Goal: Information Seeking & Learning: Learn about a topic

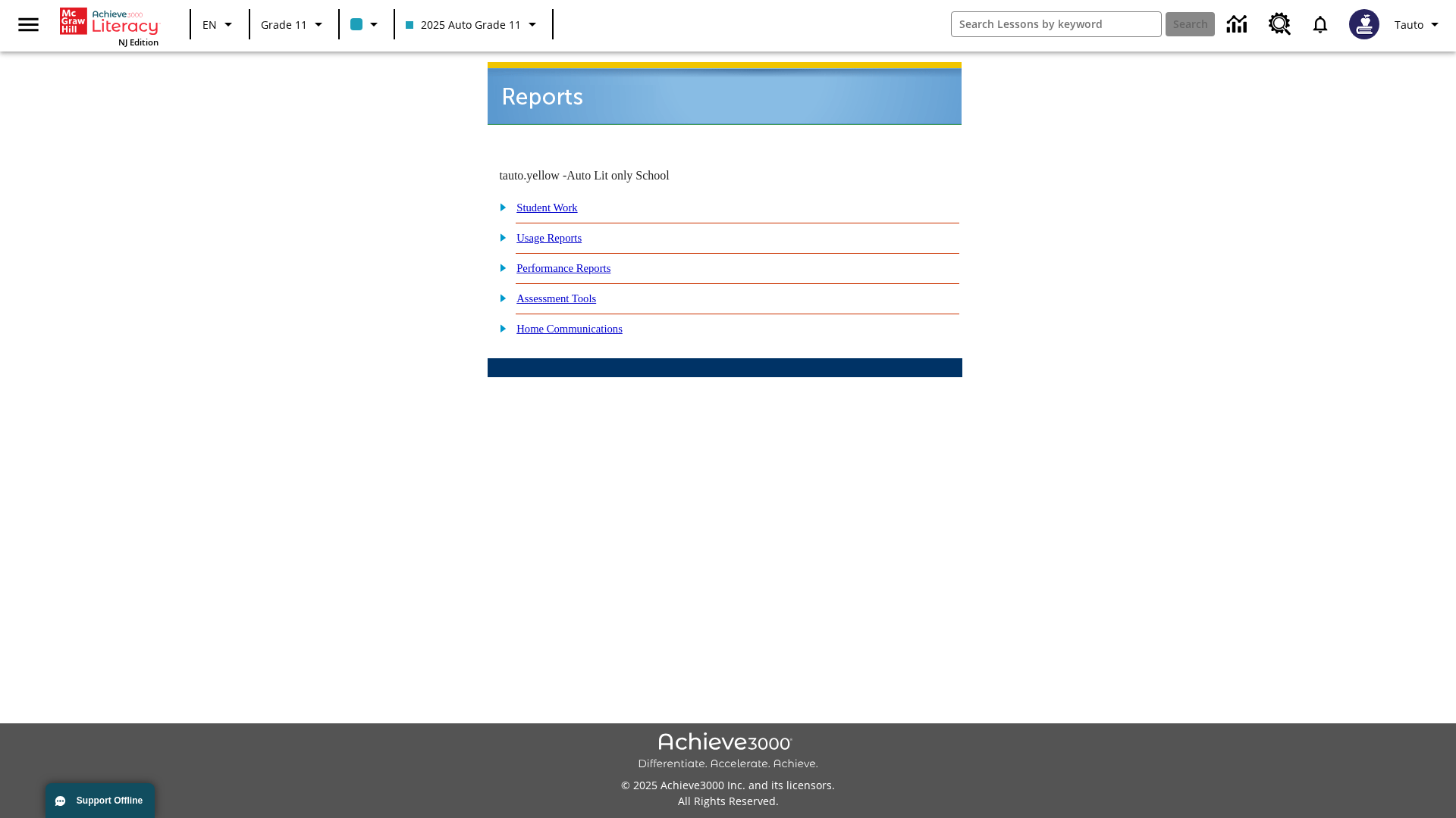
click at [560, 232] on link "Usage Reports" at bounding box center [549, 238] width 65 height 12
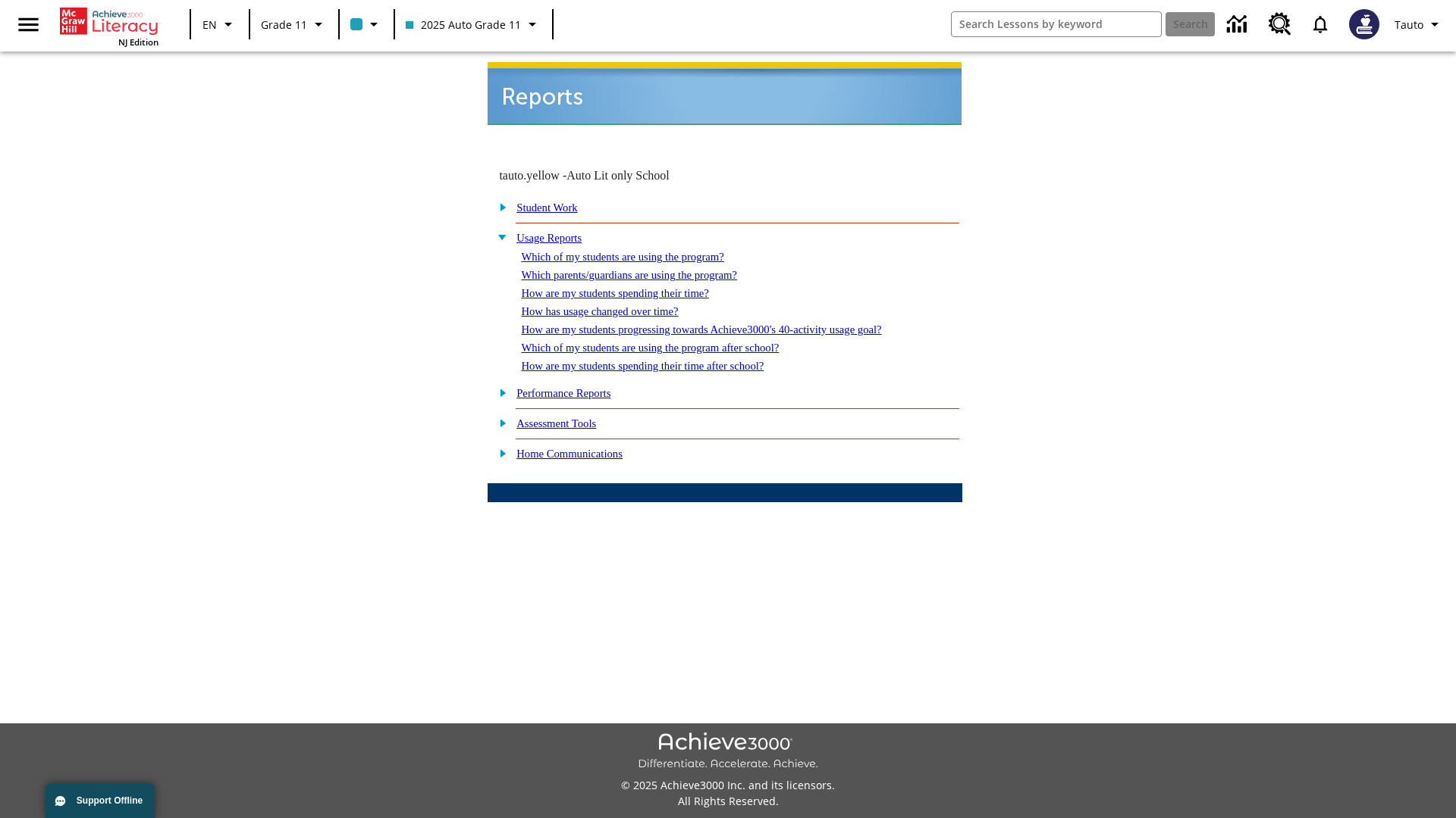
click at [637, 250] on link "Which of my students are using the program?" at bounding box center [622, 256] width 202 height 12
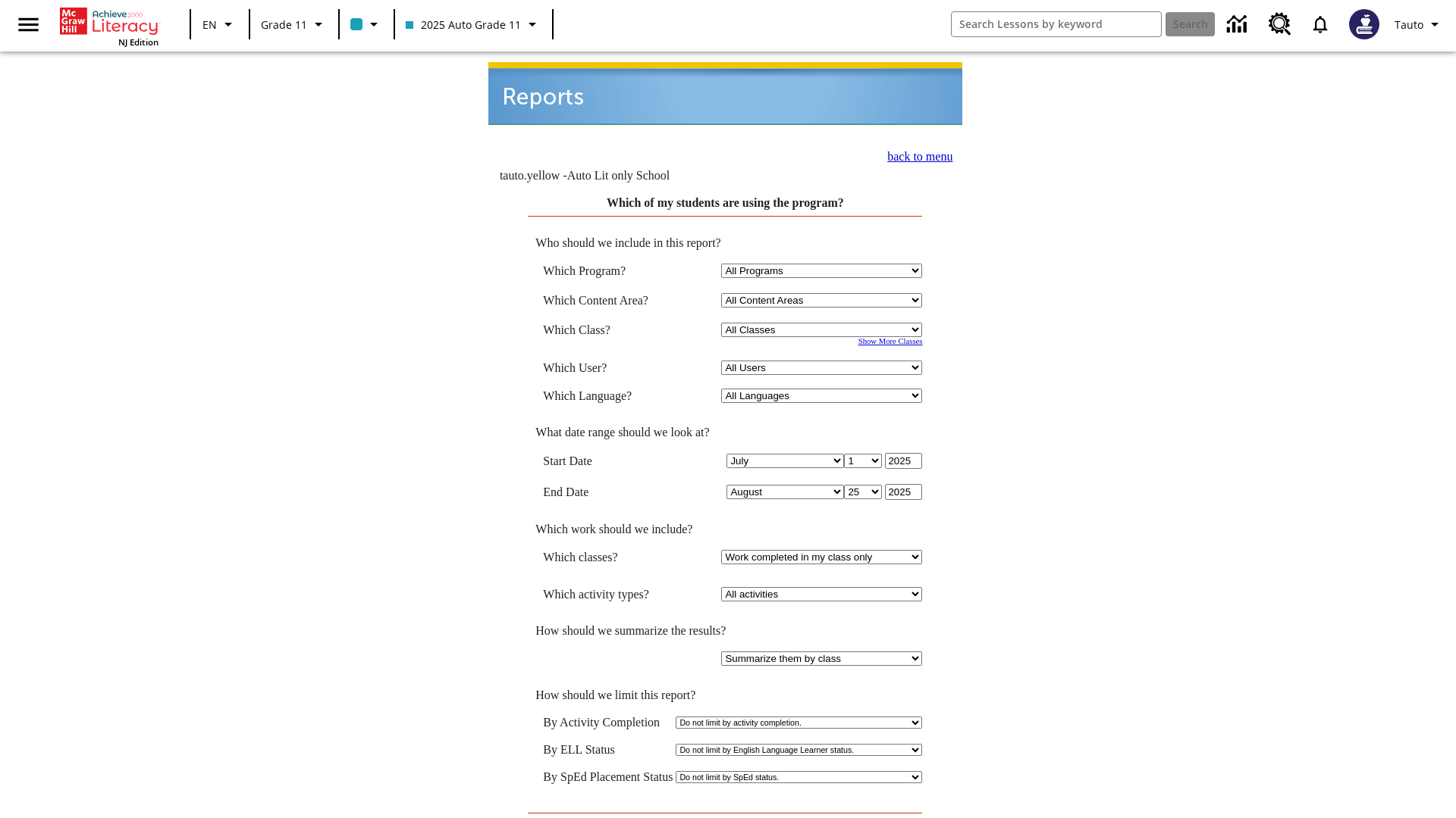
click at [823, 323] on select "Select a Class: All Classes 2025 Auto Grade 11 205 Auto Grade 11 Room 123 Empty…" at bounding box center [821, 330] width 200 height 15
select select "11133141"
click at [823, 360] on select "All Users Puma, Sautoen Puma, Sautoes Puma, Sautoss Twoclasses, Sautoen Twoscho…" at bounding box center [821, 367] width 200 height 15
select select "21437114"
click at [725, 818] on input "View Report" at bounding box center [725, 828] width 73 height 17
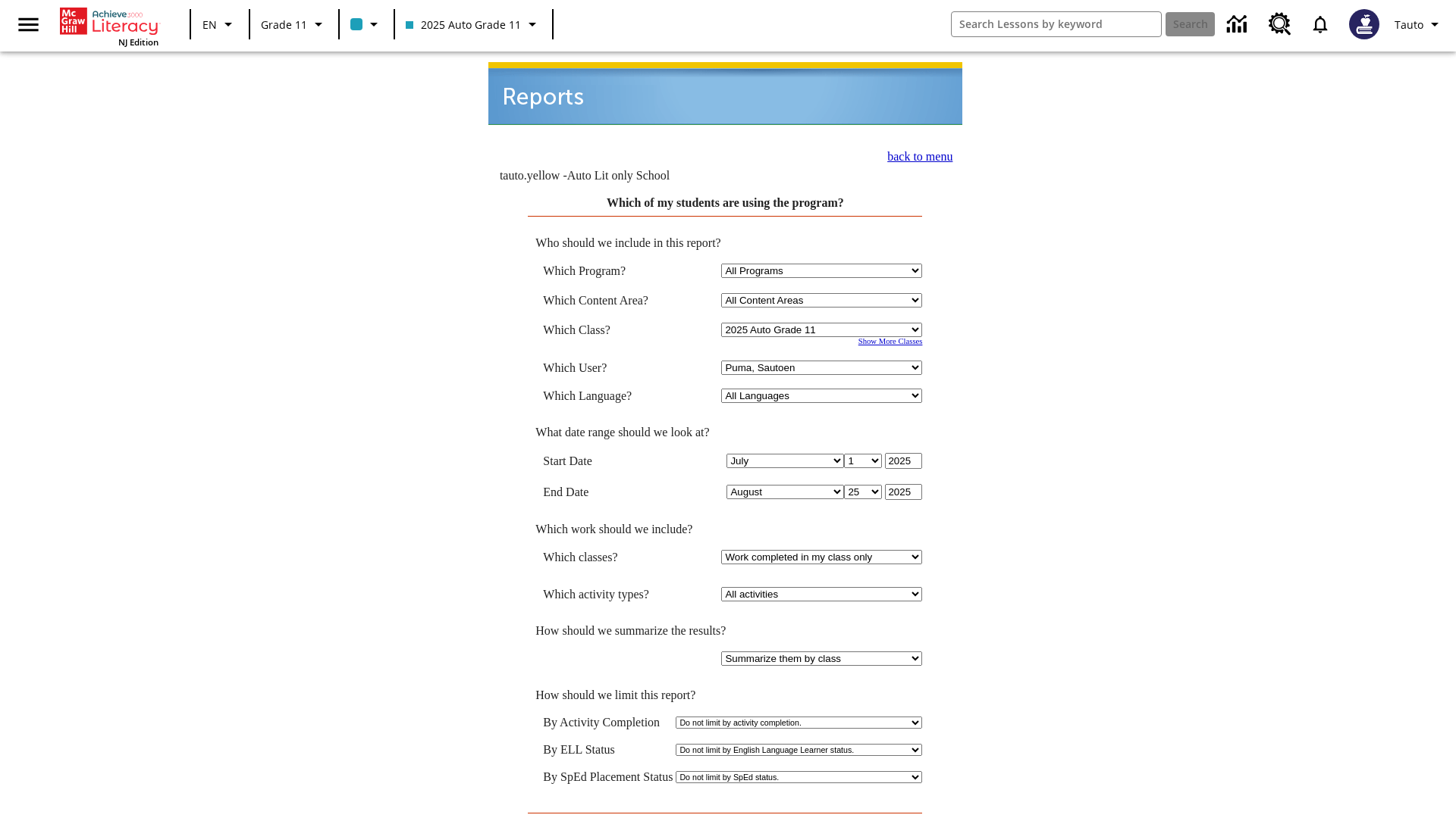
click at [915, 150] on link "back to menu" at bounding box center [920, 156] width 65 height 13
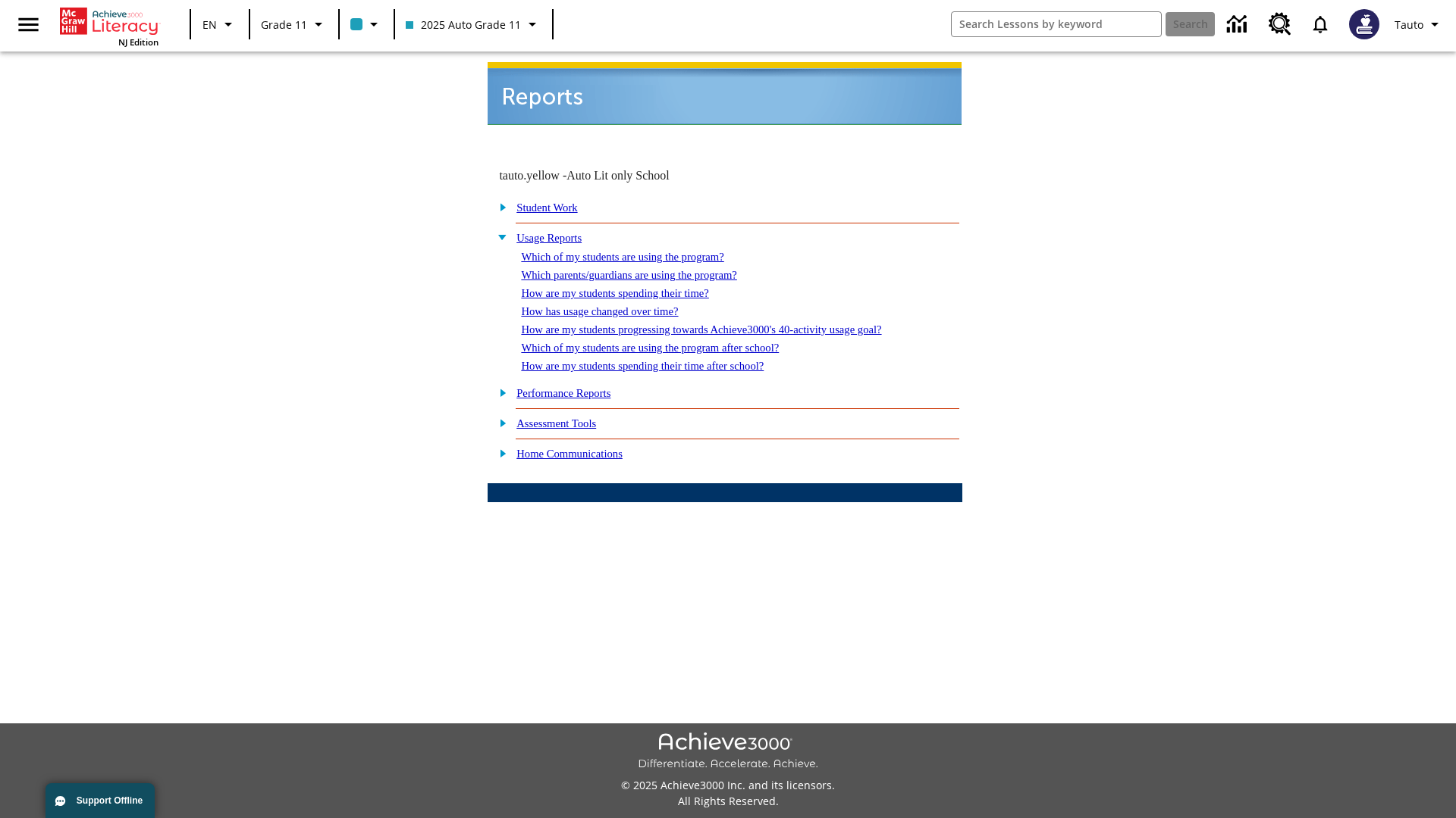
click at [644, 269] on link "Which parents/guardians are using the program?" at bounding box center [628, 275] width 215 height 12
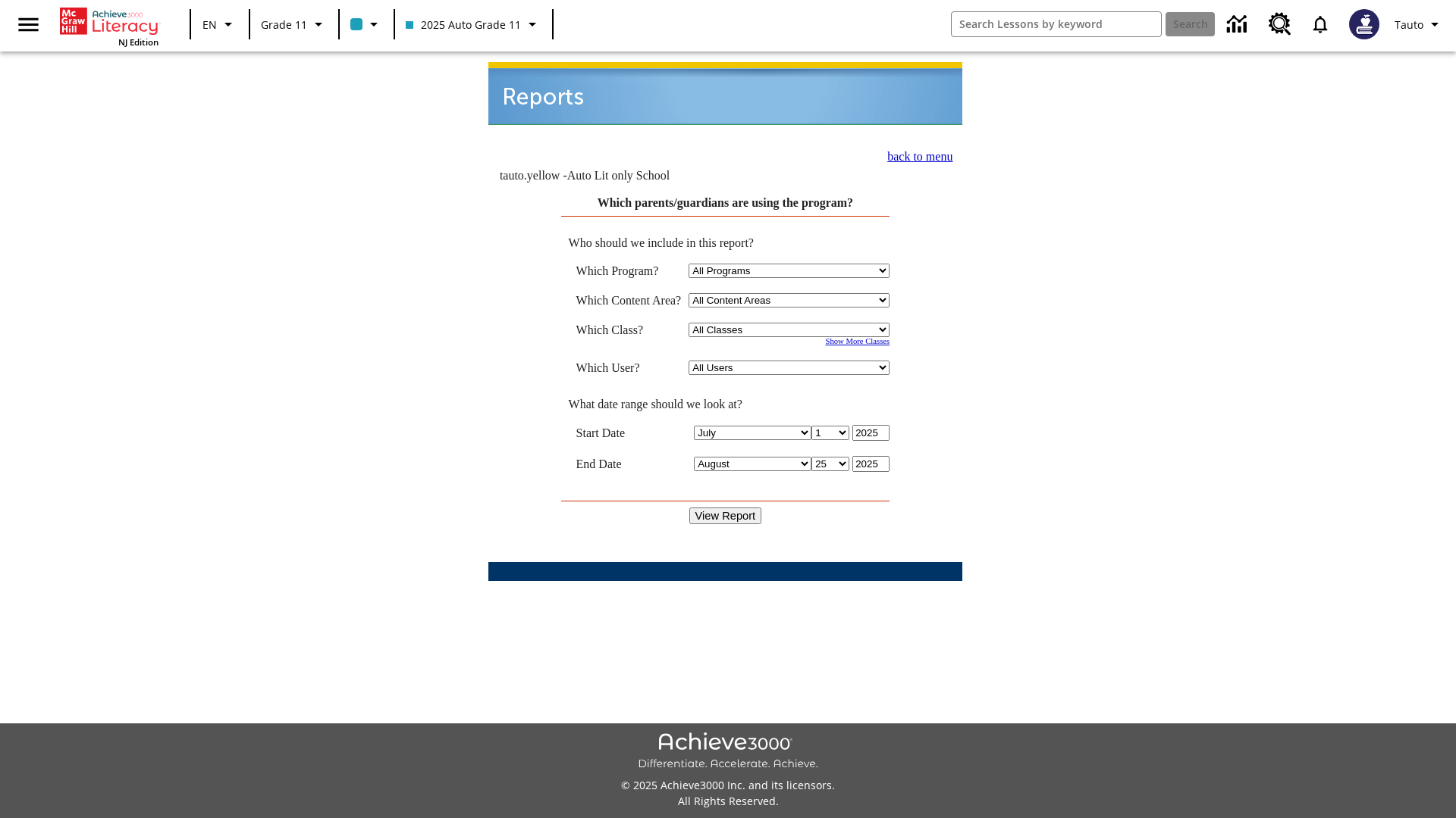
click at [792, 323] on select "Select a Class: All Classes 2025 Auto Grade 11 205 Auto Grade 11 Room 123 Empty…" at bounding box center [789, 330] width 200 height 15
select select "11133141"
click at [792, 360] on select "All Users Puma, Sautoen Puma, Sautoes Puma, Sautoss Twoclasses, Sautoen Twoclas…" at bounding box center [789, 367] width 200 height 15
select select "21437114"
click at [725, 508] on input "View Report" at bounding box center [725, 516] width 73 height 17
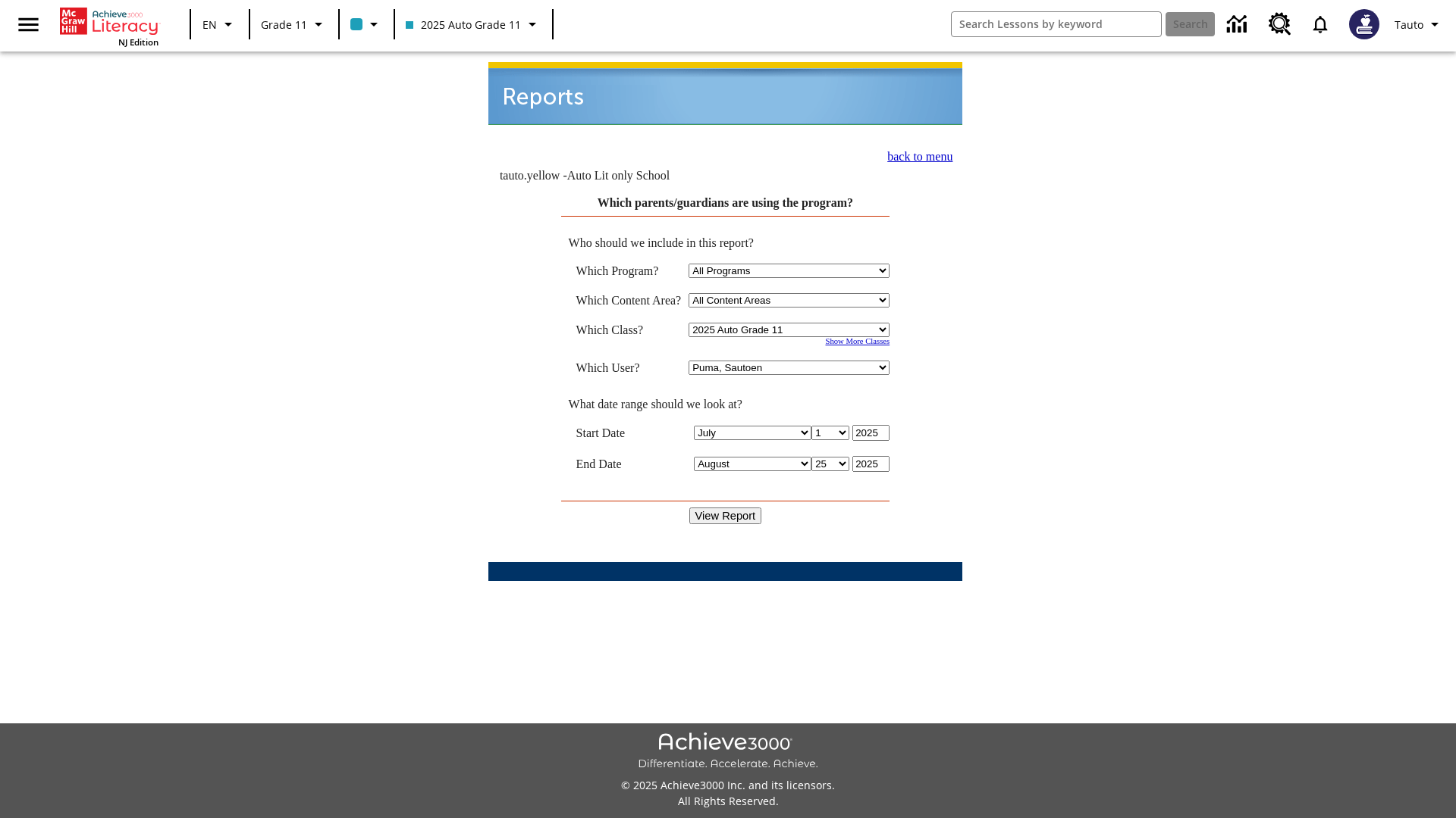
click at [915, 150] on link "back to menu" at bounding box center [920, 156] width 65 height 13
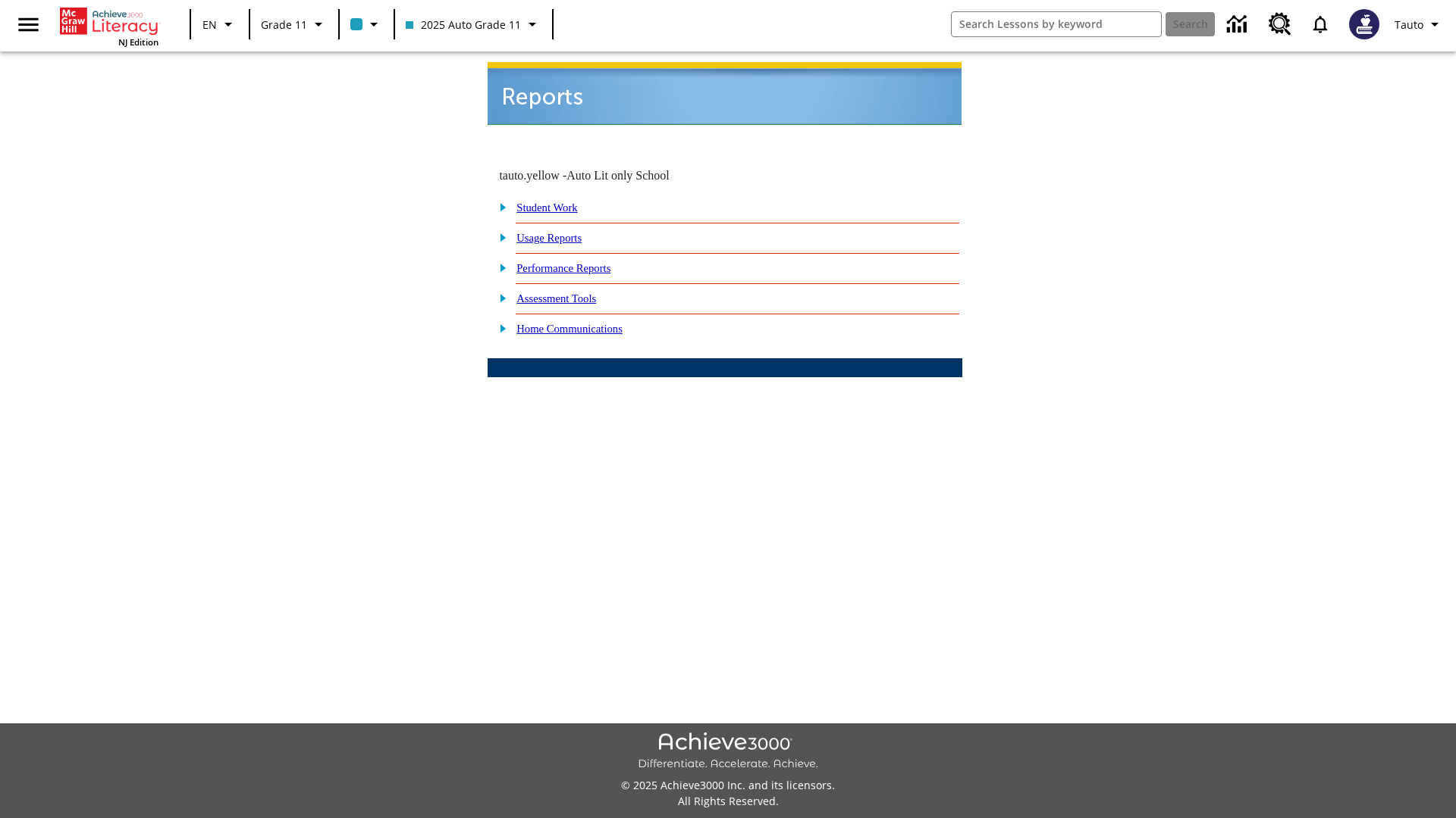
click at [0, 0] on link "How are my students spending their time?" at bounding box center [0, 0] width 0 height 0
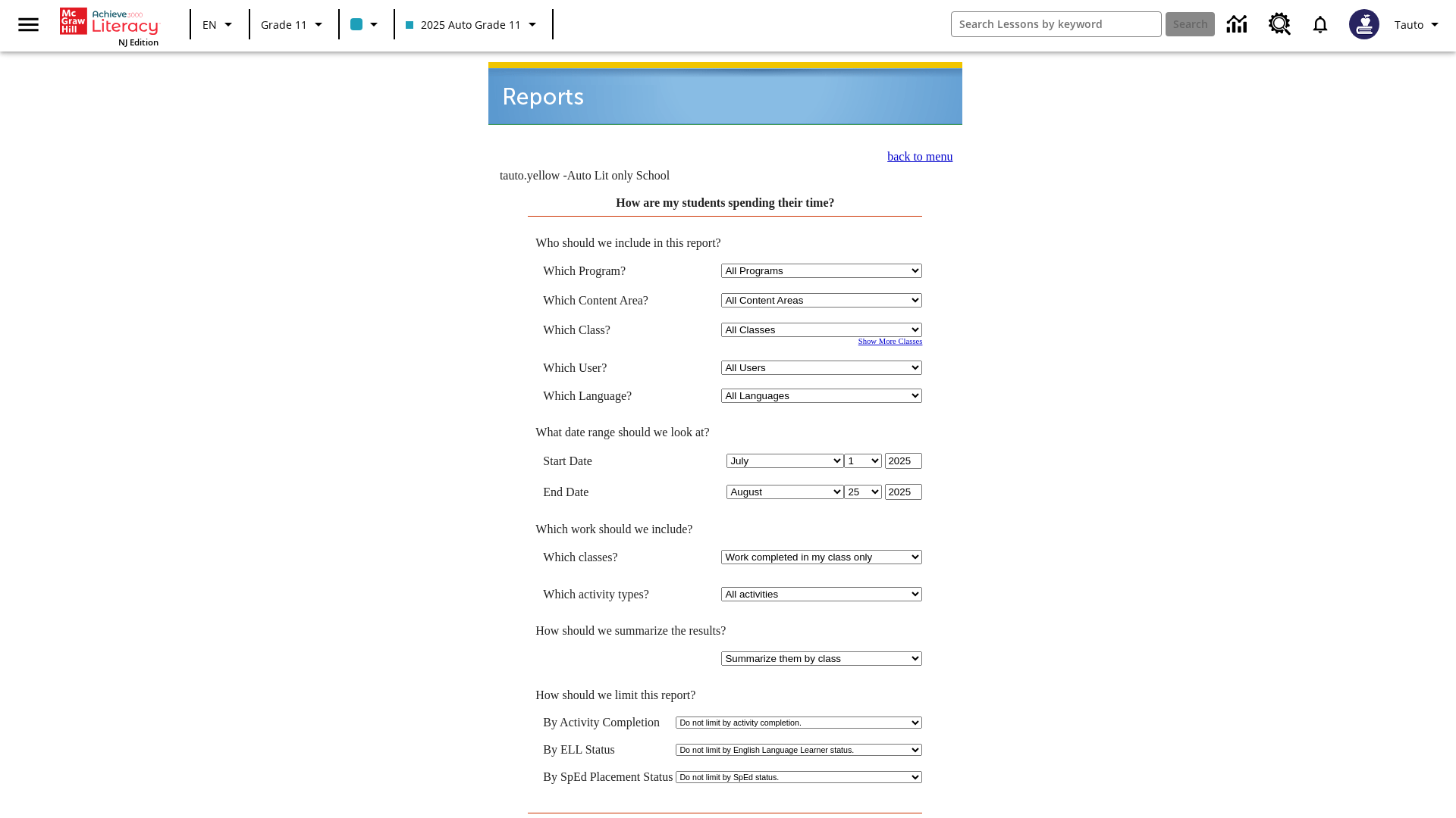
click at [823, 323] on select "Select a Class: All Classes 2025 Auto Grade 11 205 Auto Grade 11 Room 123 Empty…" at bounding box center [821, 330] width 200 height 15
select select "11133141"
click at [823, 360] on select "All Users Puma, Sautoen Puma, Sautoes Puma, Sautoss Twoclasses, Sautoen Twoscho…" at bounding box center [821, 367] width 200 height 15
select select "21437114"
click at [725, 818] on input "View Report" at bounding box center [725, 828] width 73 height 17
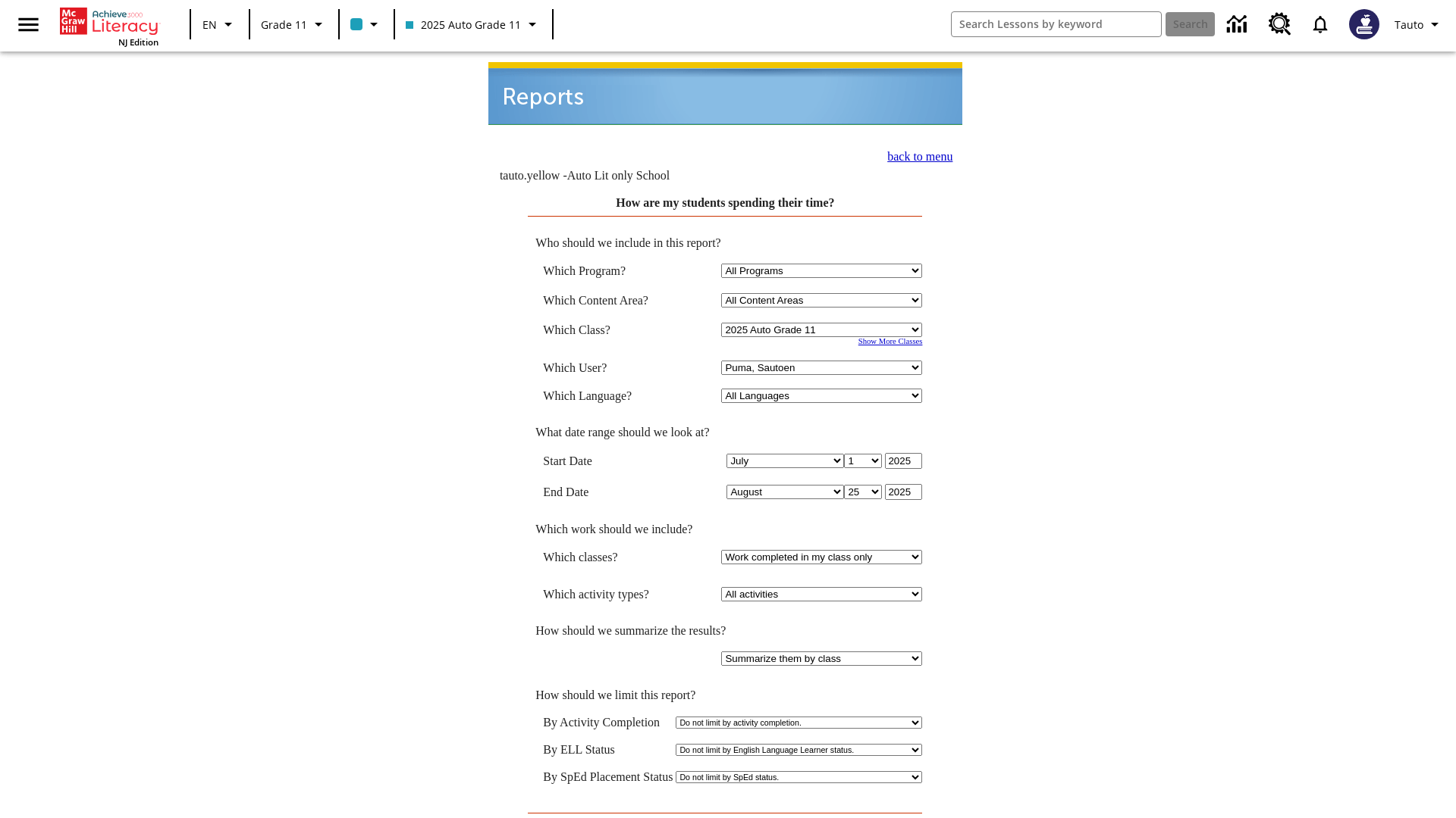
click at [915, 150] on link "back to menu" at bounding box center [920, 156] width 65 height 13
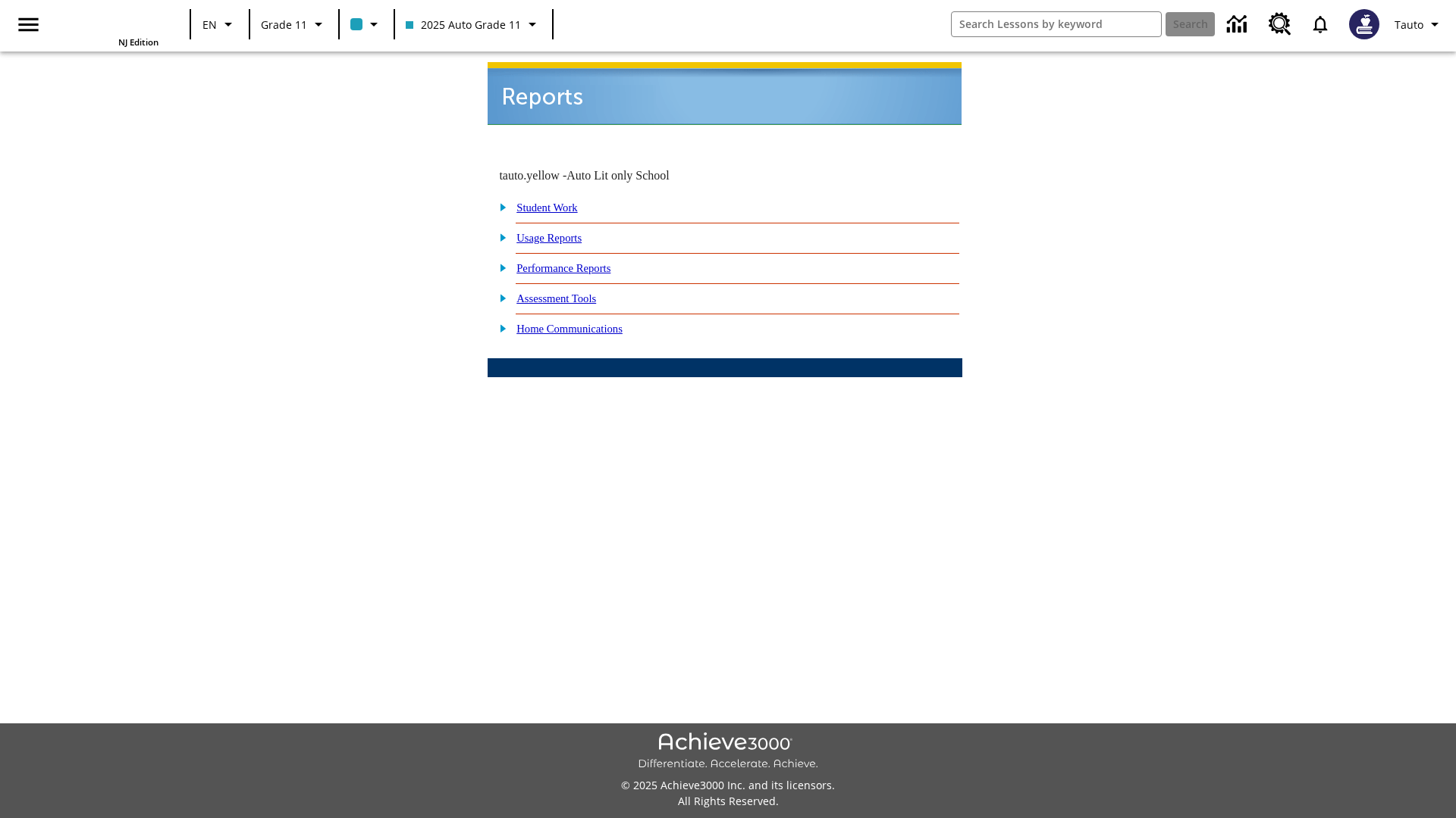
click at [0, 0] on link "How has usage changed over time?" at bounding box center [0, 0] width 0 height 0
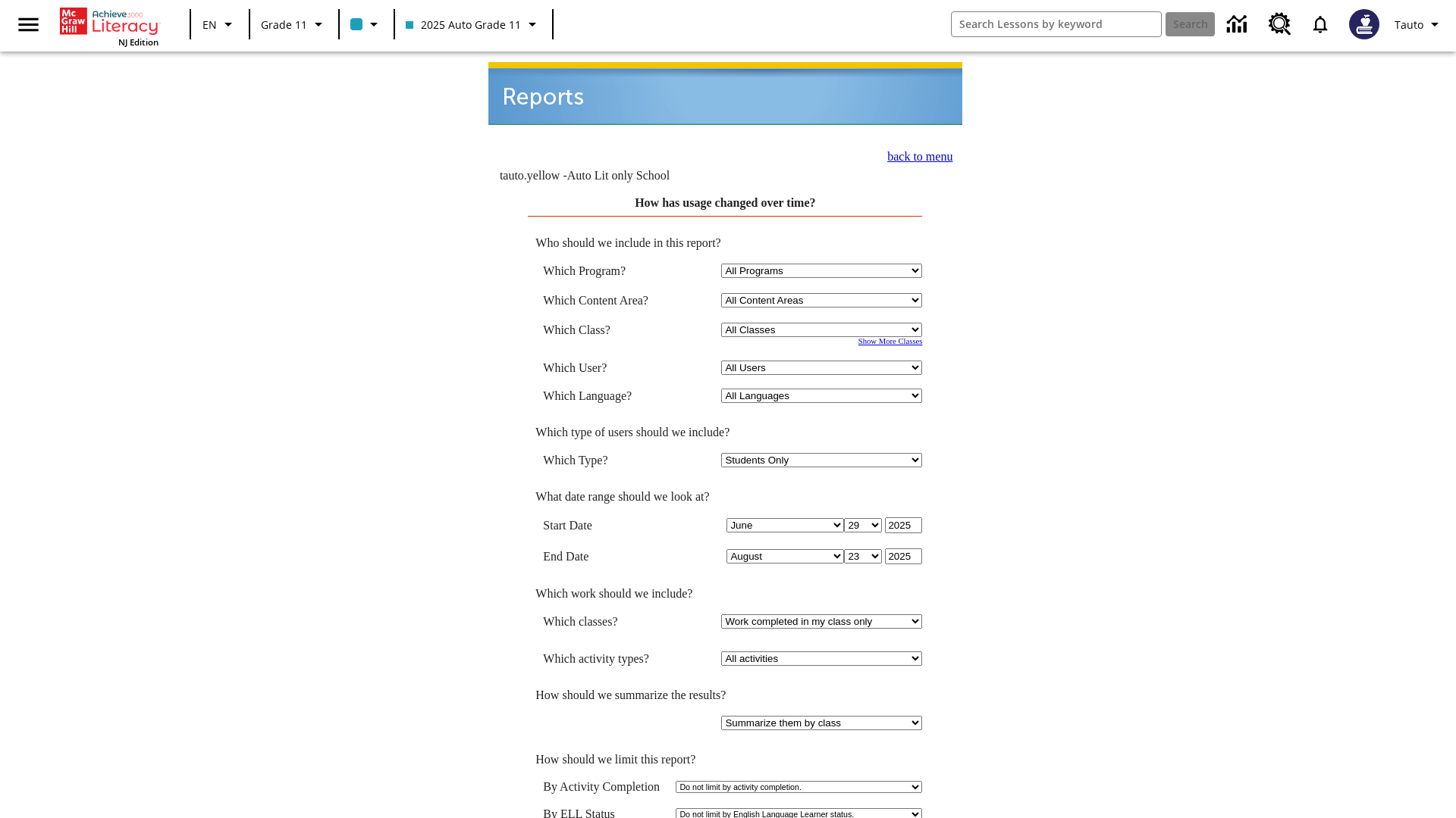
click at [823, 323] on select "Select a Class: All Classes 2025 Auto Grade 11 205 Auto Grade 11 Room 123 Empty…" at bounding box center [821, 330] width 200 height 15
select select "11133141"
select select "21437114"
click at [915, 150] on link "back to menu" at bounding box center [920, 156] width 65 height 13
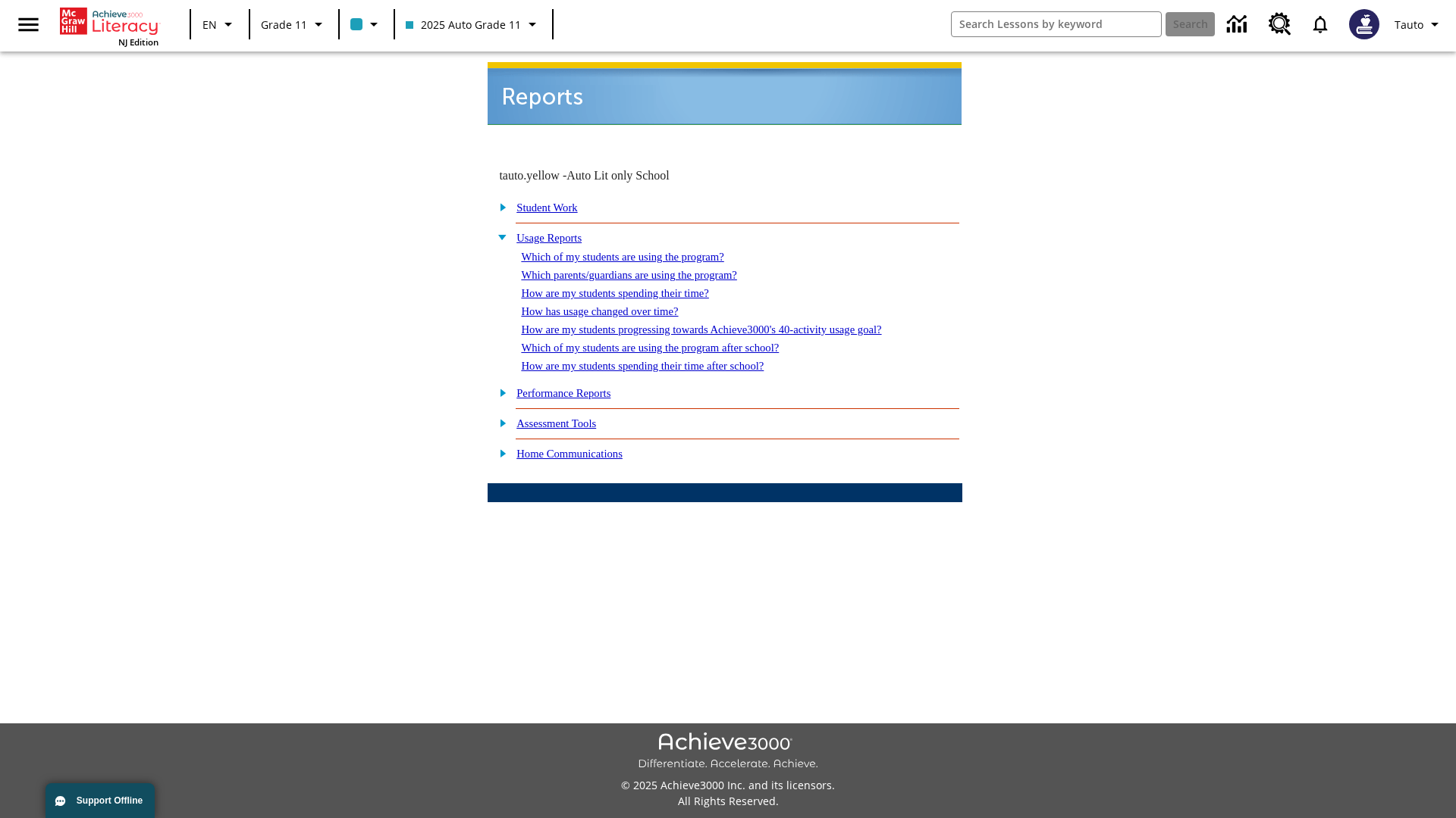
click at [726, 324] on link "How are my students progressing towards Achieve3000's 40-activity usage goal?" at bounding box center [700, 330] width 361 height 12
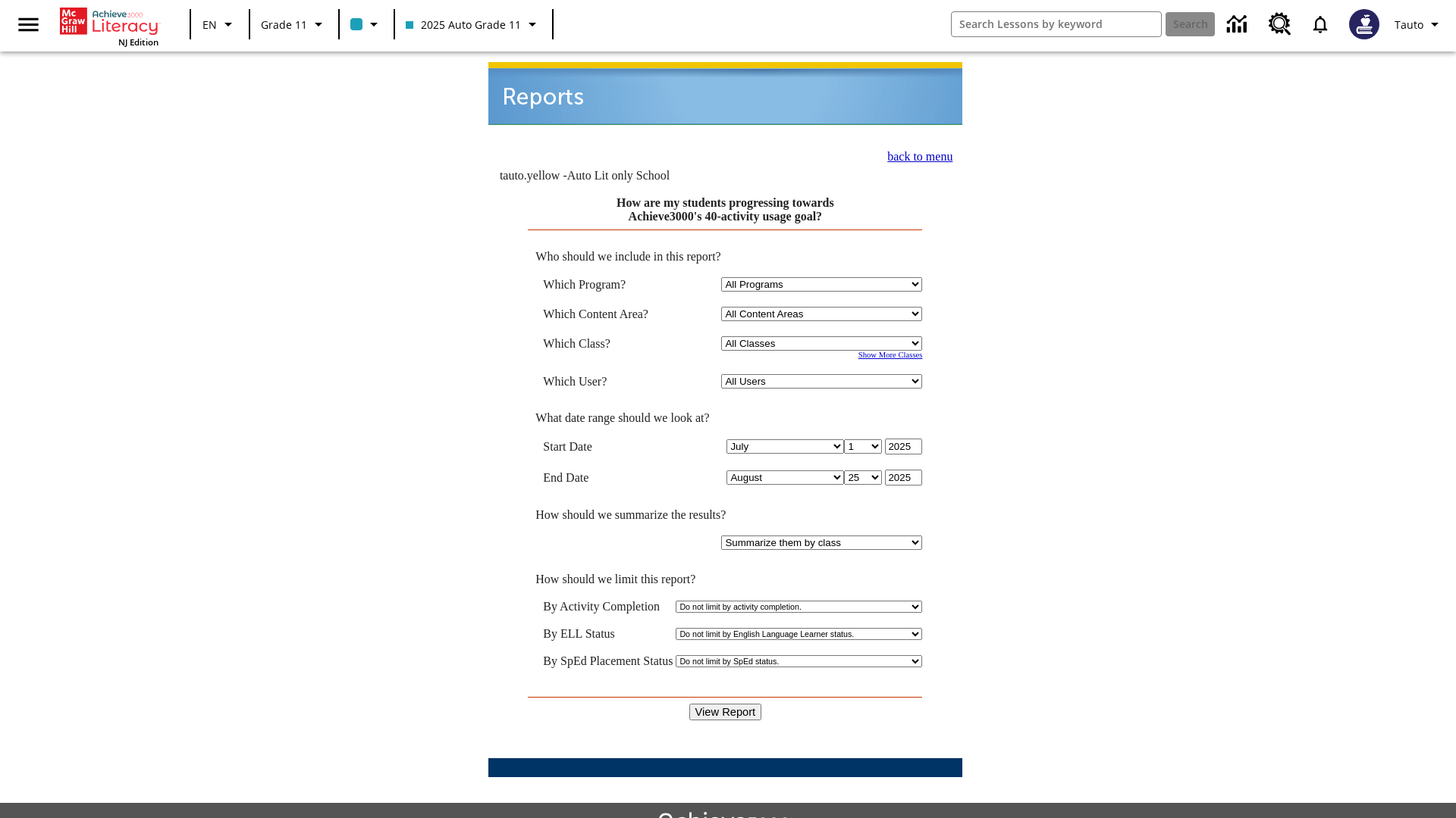
select select "11133141"
select select "21437114"
click at [725, 704] on input "View Report" at bounding box center [725, 712] width 73 height 17
click at [915, 150] on link "back to menu" at bounding box center [920, 156] width 65 height 13
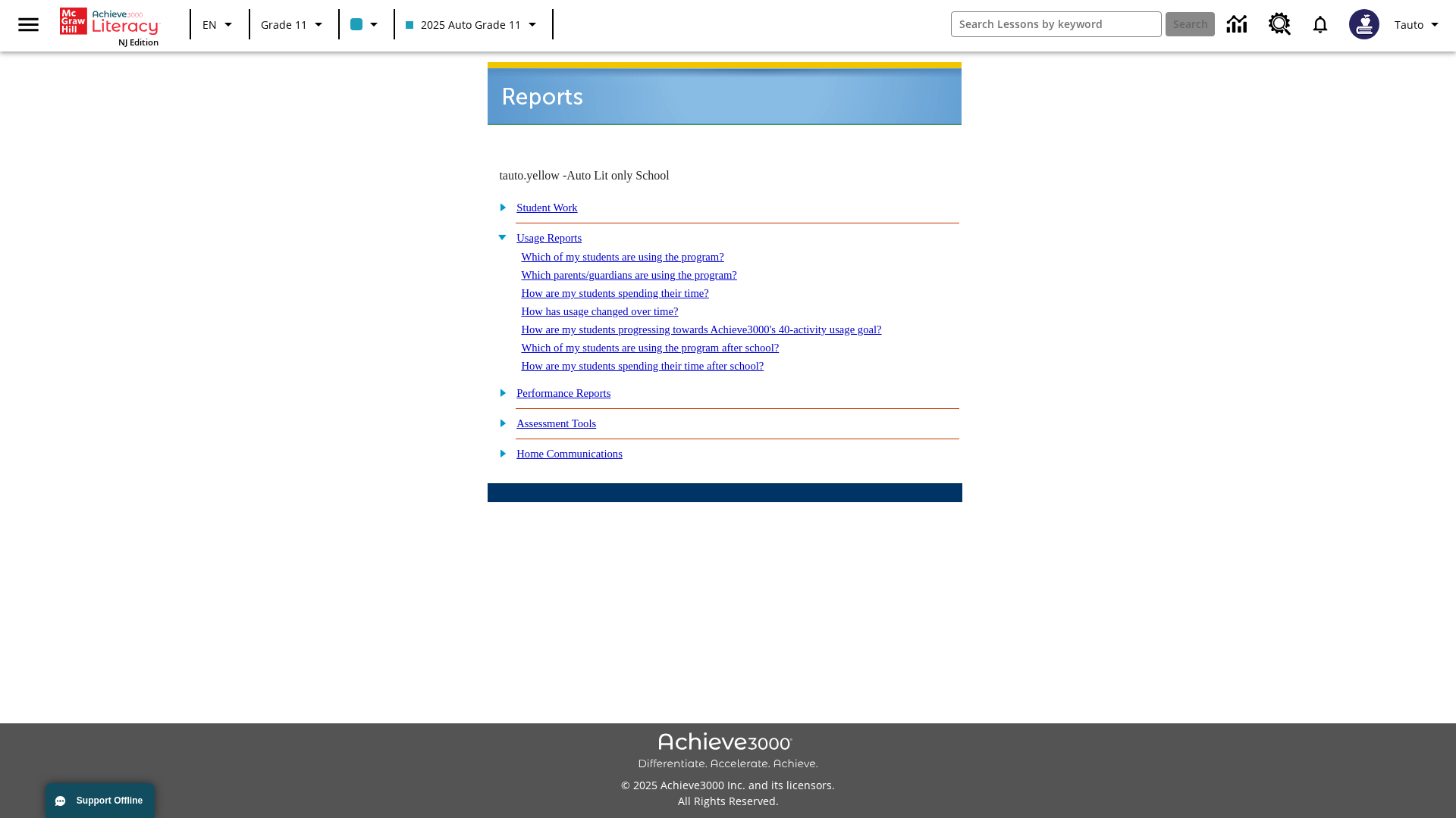
click at [668, 342] on link "Which of my students are using the program after school?" at bounding box center [649, 348] width 257 height 12
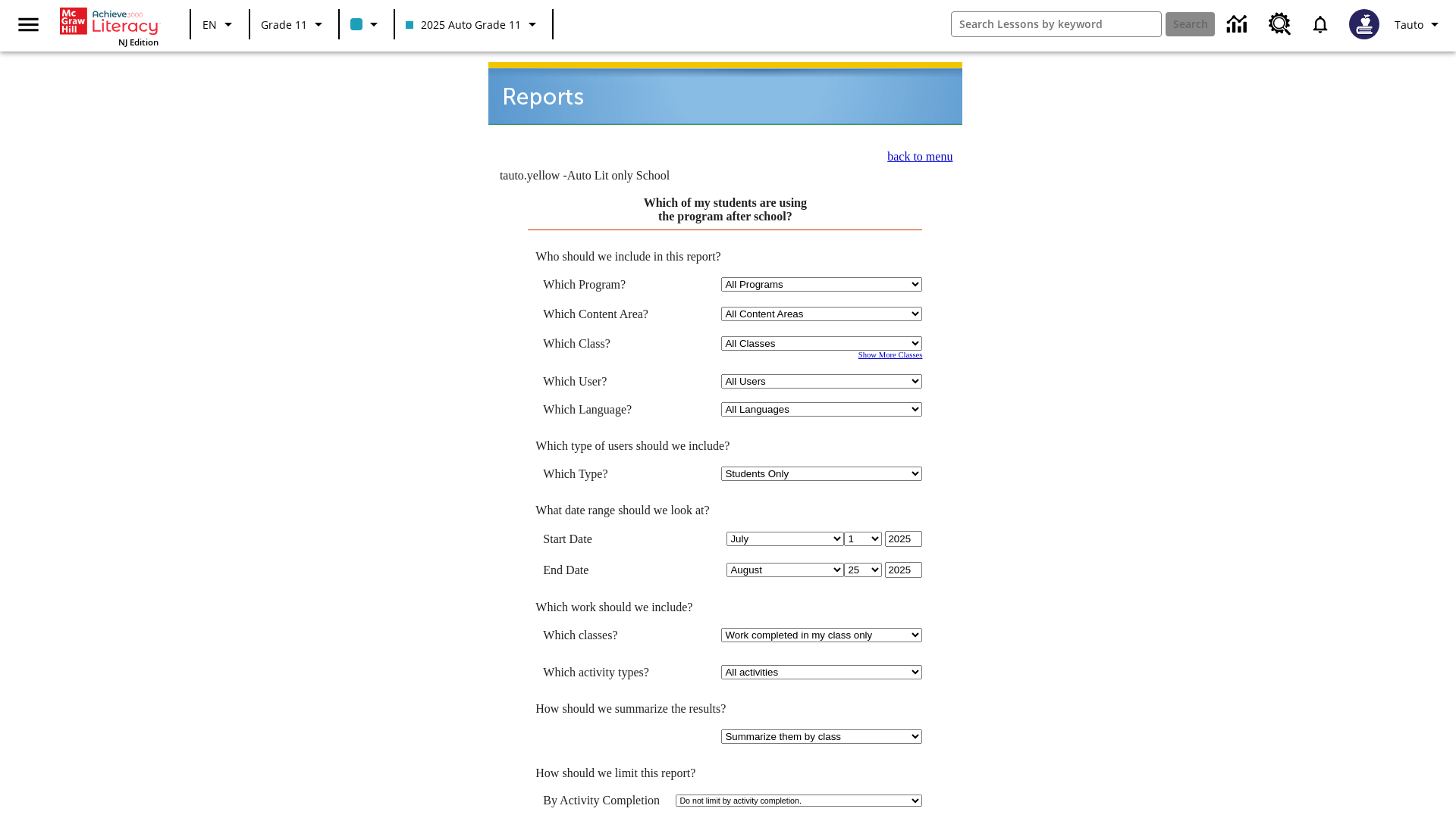
click at [823, 337] on select "Select a Class: All Classes 2025 Auto Grade 11 205 Auto Grade 11 Room 123 Empty…" at bounding box center [821, 344] width 200 height 15
select select "11133141"
click at [823, 374] on select "All Users Puma, Sautoen Puma, Sautoes Puma, Sautoss Twoclasses, Sautoen Twoscho…" at bounding box center [821, 381] width 200 height 15
select select "21437114"
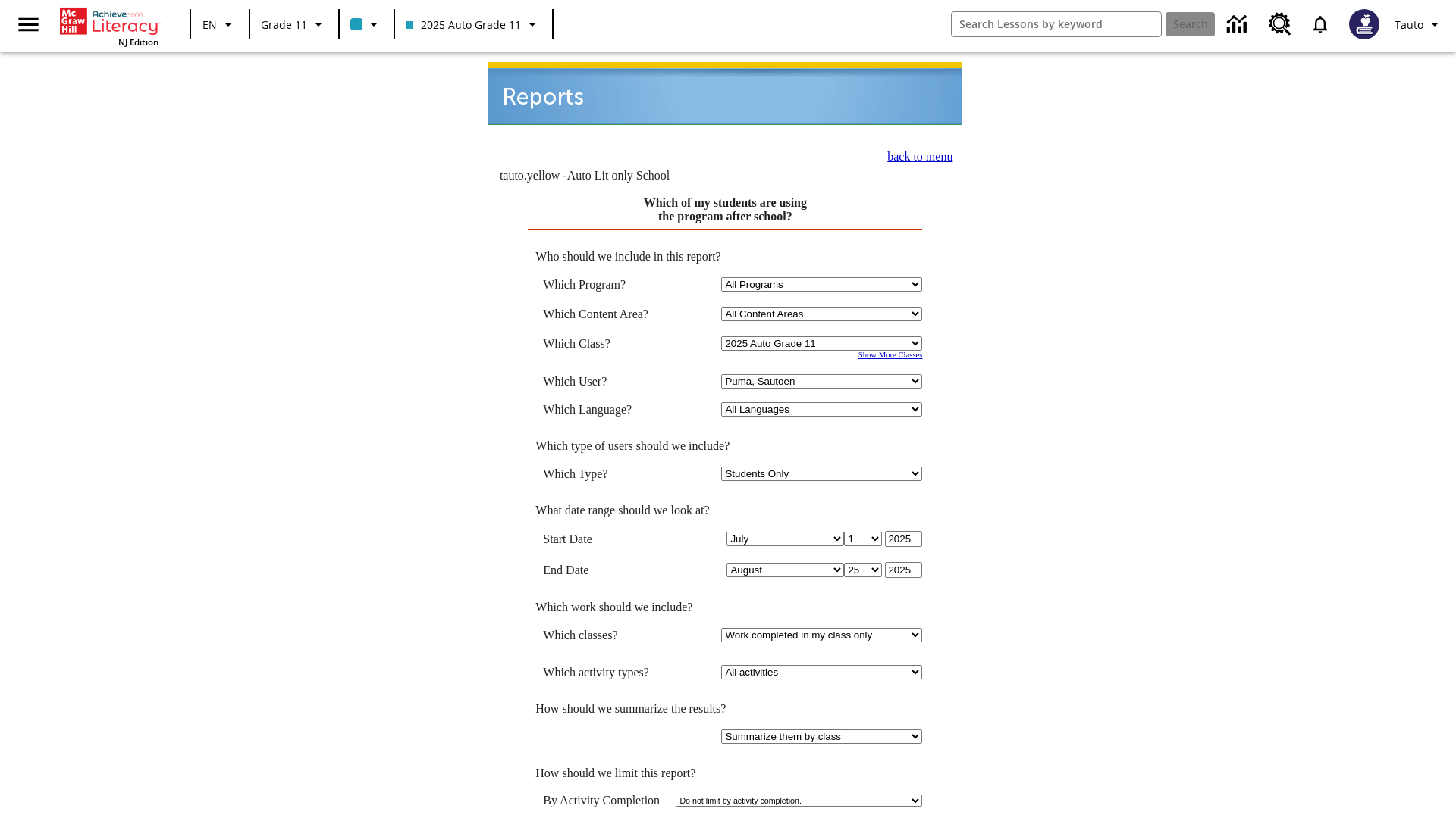
scroll to position [2, 0]
click at [915, 148] on link "back to menu" at bounding box center [920, 154] width 65 height 13
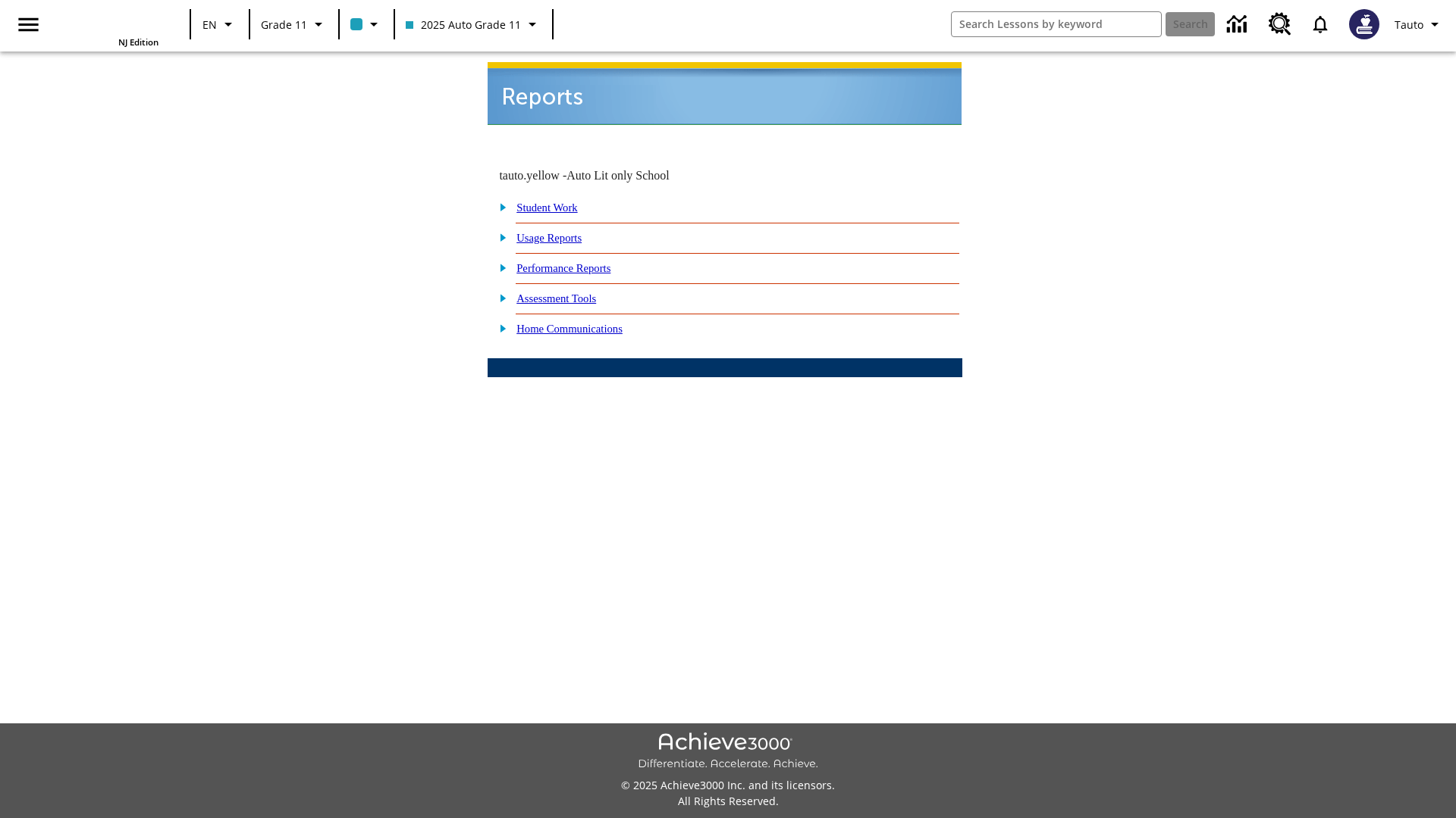
click at [0, 0] on link "How are my students spending their time after school?" at bounding box center [0, 0] width 0 height 0
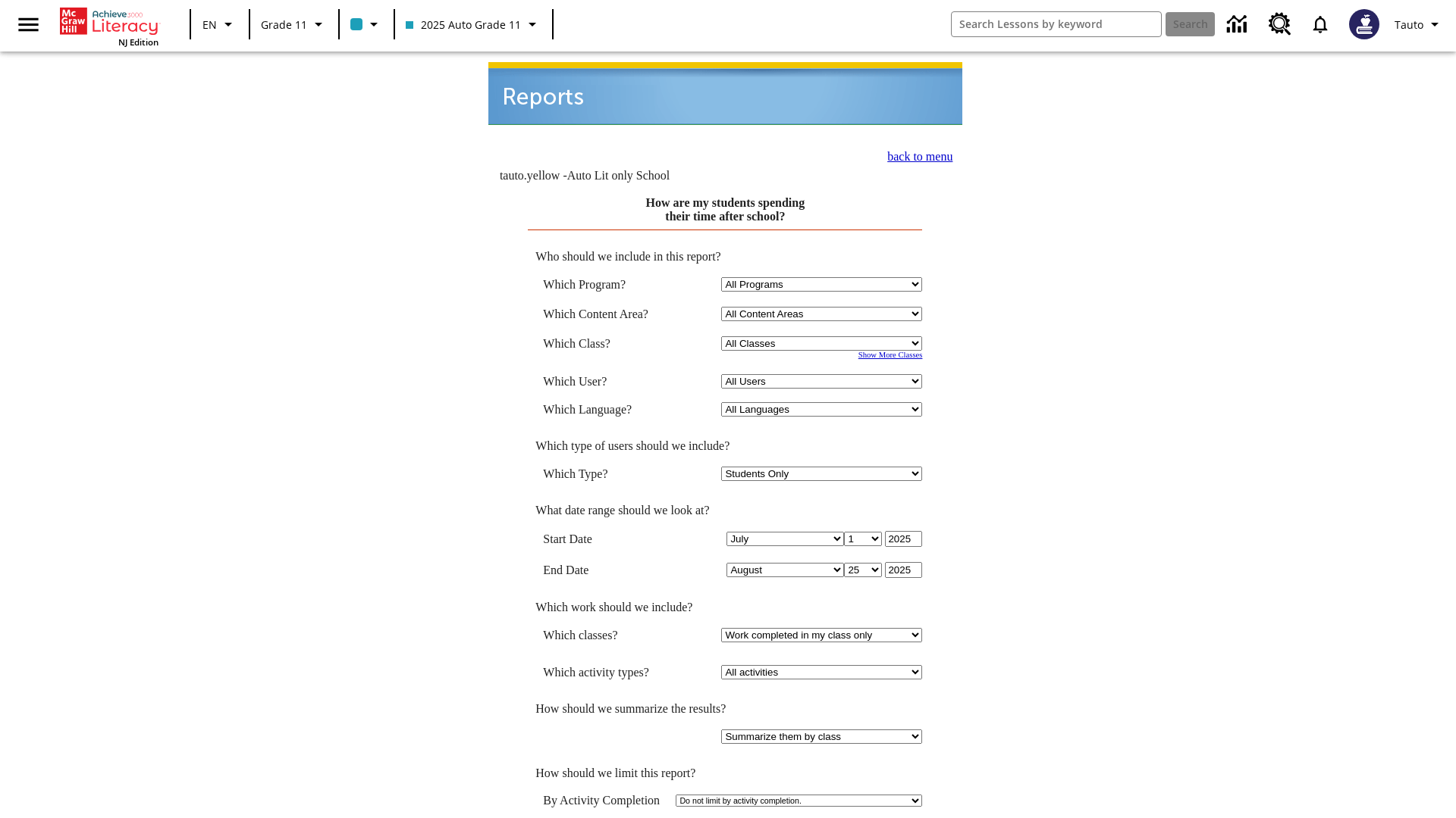
click at [823, 337] on select "Select a Class: All Classes 2025 Auto Grade 11 205 Auto Grade 11 Room 123 Empty…" at bounding box center [821, 344] width 200 height 15
select select "11133141"
click at [823, 374] on select "All Users Puma, Sautoen Puma, Sautoes Puma, Sautoss Twoclasses, Sautoen Twoscho…" at bounding box center [821, 381] width 200 height 15
select select "21437114"
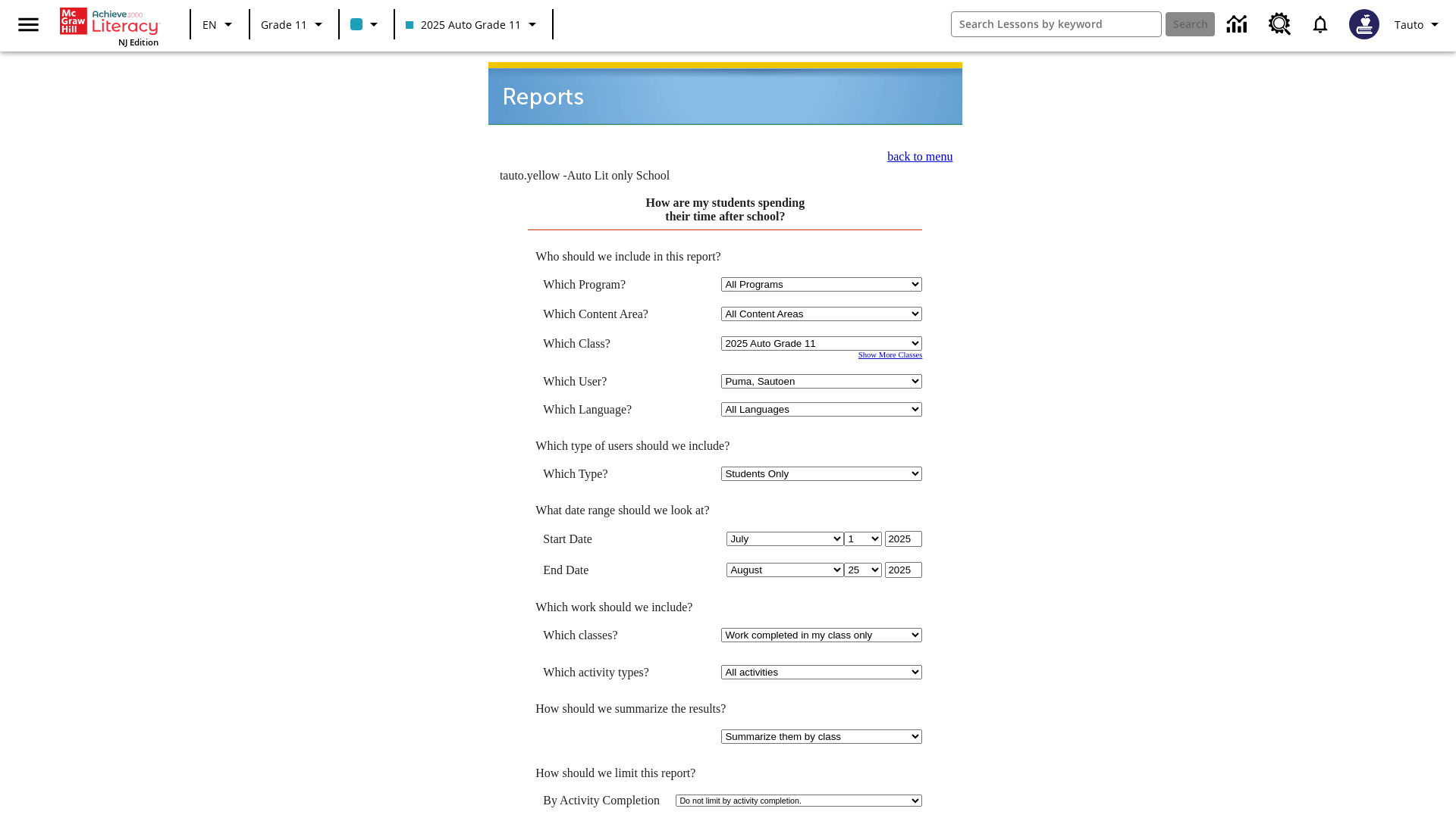
scroll to position [2, 0]
click at [915, 148] on link "back to menu" at bounding box center [920, 154] width 65 height 13
